Goal: Find specific fact: Find specific fact

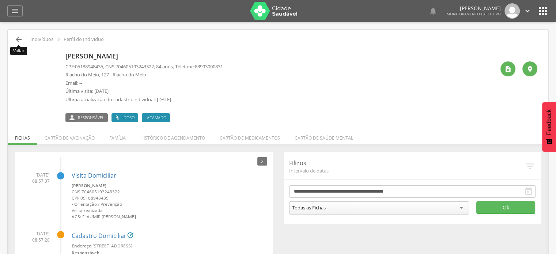
click at [19, 38] on icon "" at bounding box center [18, 39] width 9 height 9
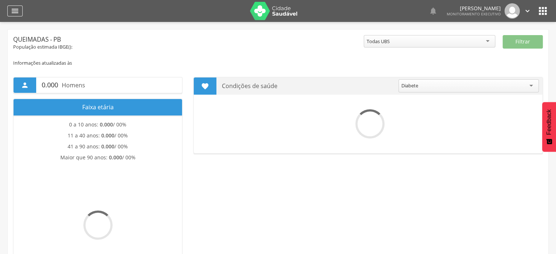
click at [19, 12] on icon "" at bounding box center [15, 11] width 9 height 9
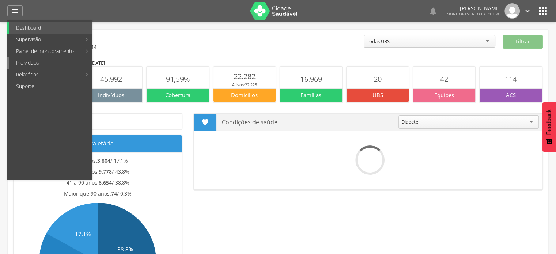
click at [28, 65] on link "Indivíduos" at bounding box center [50, 63] width 83 height 12
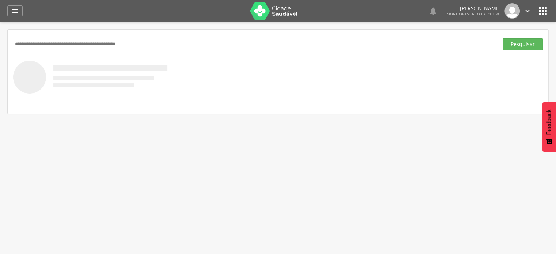
click at [76, 38] on input "text" at bounding box center [254, 44] width 482 height 12
type input "**********"
click at [502, 38] on button "Pesquisar" at bounding box center [522, 44] width 40 height 12
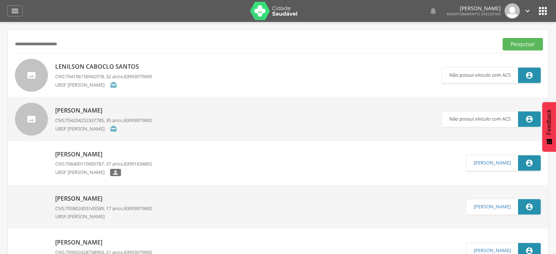
click at [78, 76] on span "704106156942978" at bounding box center [84, 76] width 38 height 7
type input "**********"
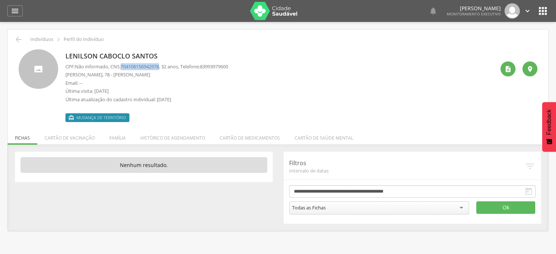
drag, startPoint x: 122, startPoint y: 64, endPoint x: 164, endPoint y: 69, distance: 41.6
click at [164, 69] on p "CPF: Não informado , CNS: [PHONE_NUMBER] , 32 anos, Telefone: [PHONE_NUMBER]" at bounding box center [146, 66] width 163 height 7
copy p "704106156942978"
